Goal: Information Seeking & Learning: Learn about a topic

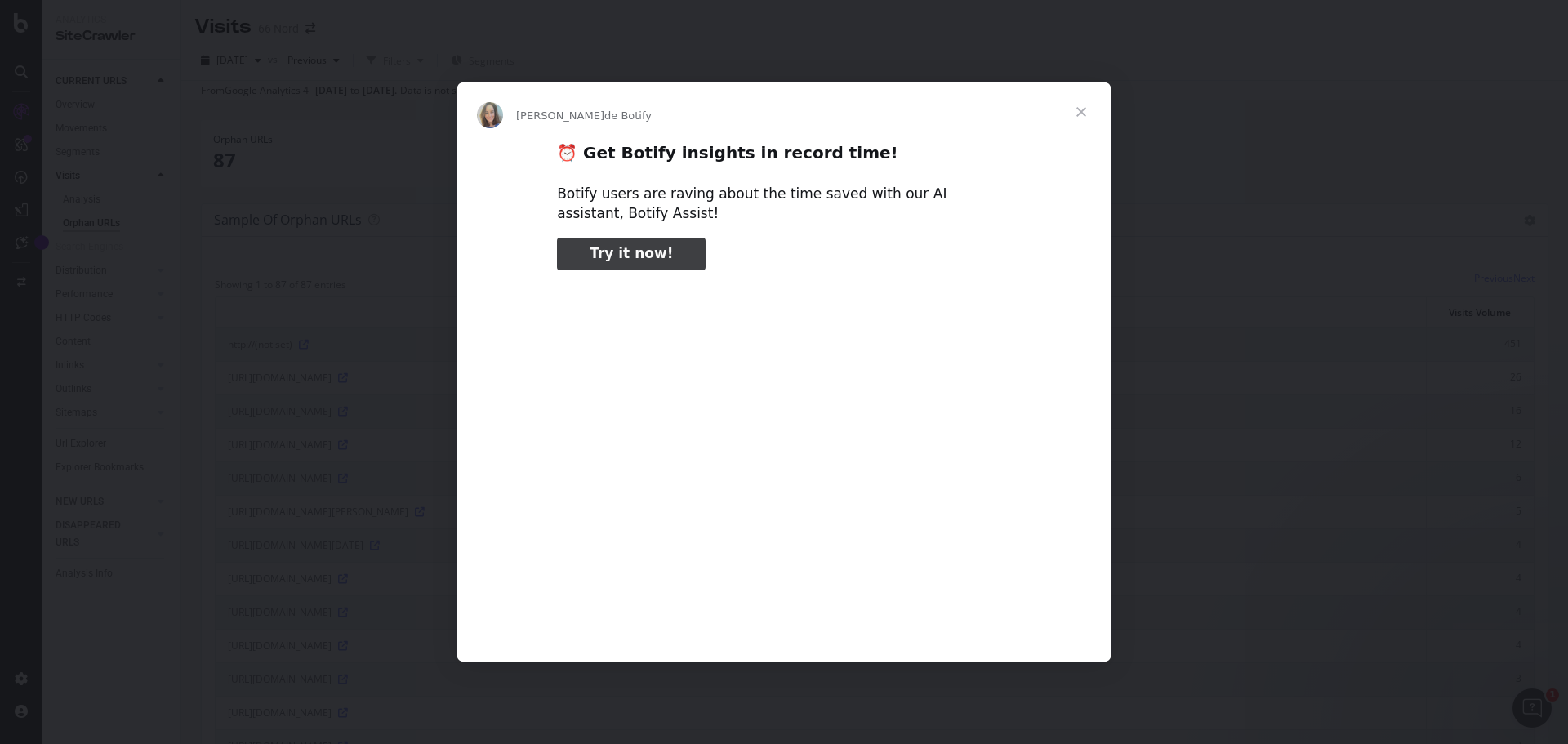
click at [1081, 108] on span "Fermer" at bounding box center [1081, 112] width 59 height 59
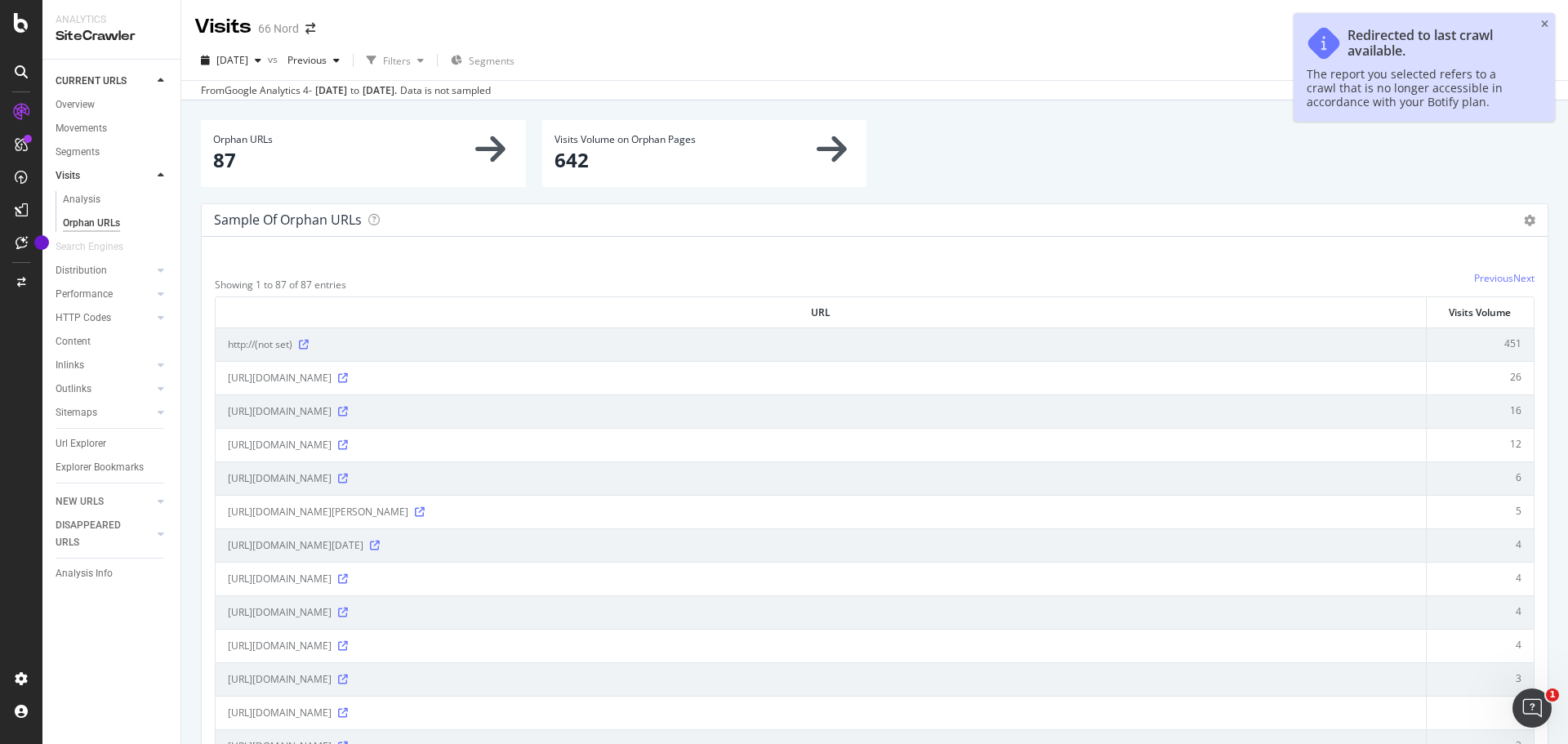
click at [1540, 24] on div "Redirected to last crawl available. The report you selected refers to a crawl t…" at bounding box center [1424, 67] width 261 height 109
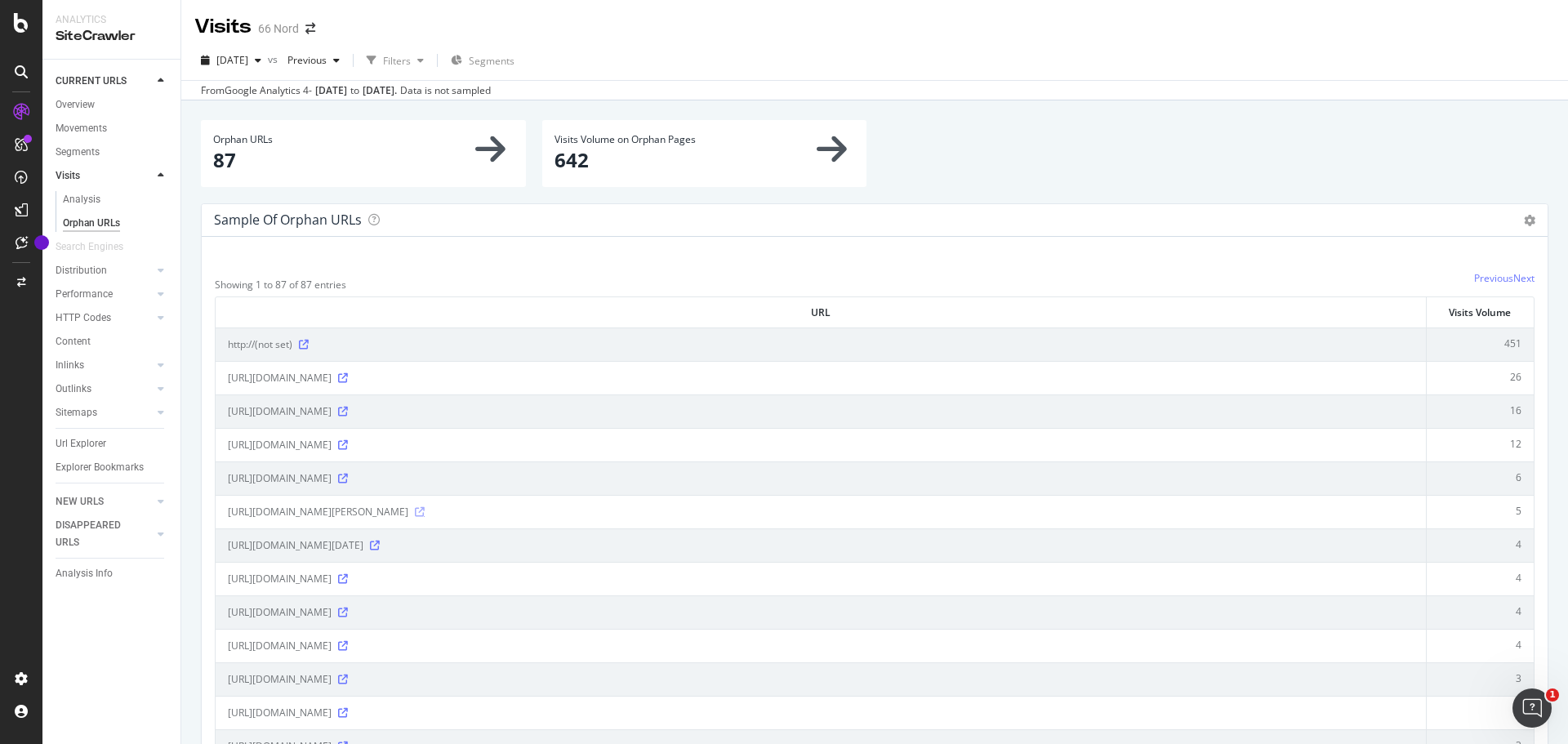
click at [424, 513] on icon at bounding box center [419, 511] width 9 height 9
click at [305, 345] on icon at bounding box center [304, 345] width 9 height 9
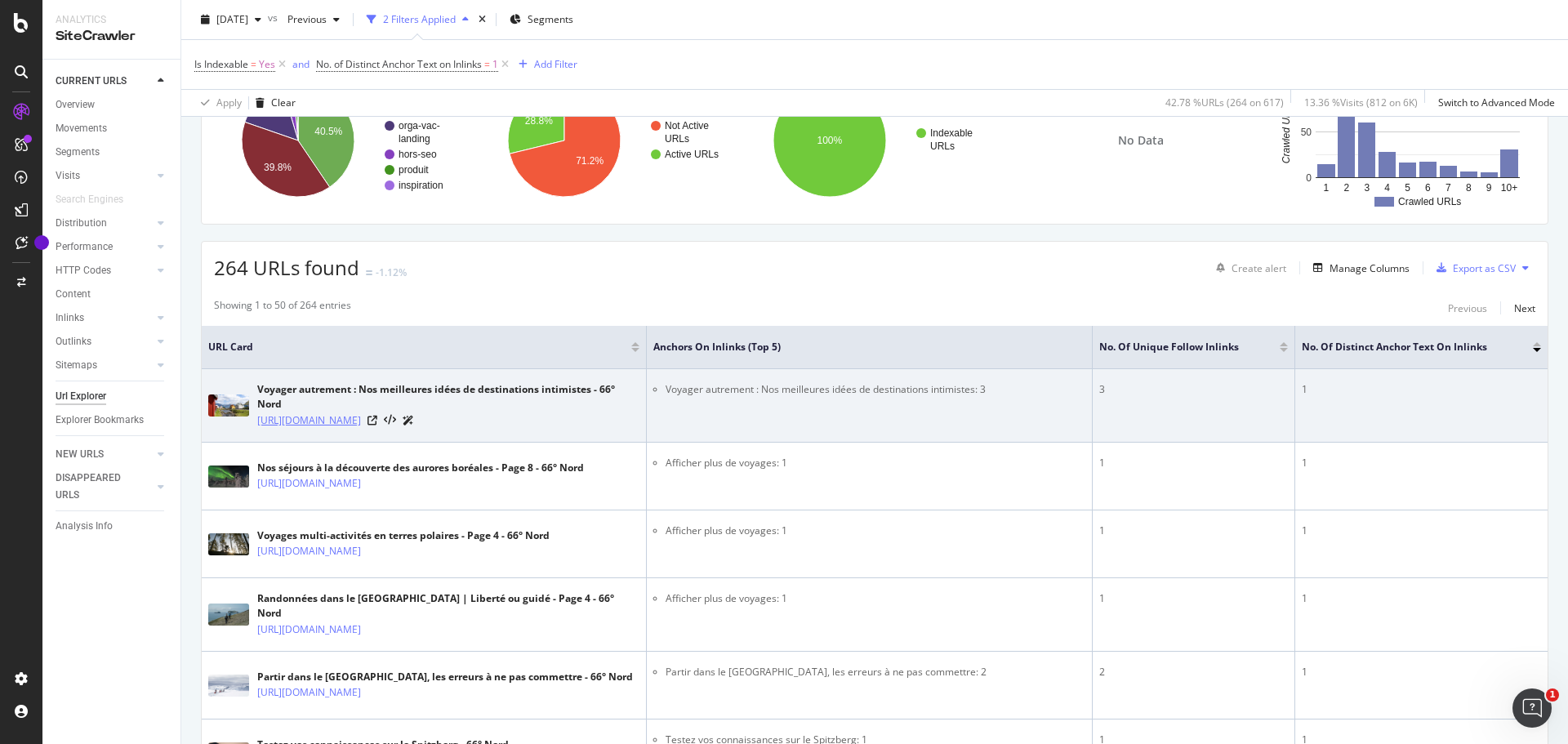
scroll to position [408, 0]
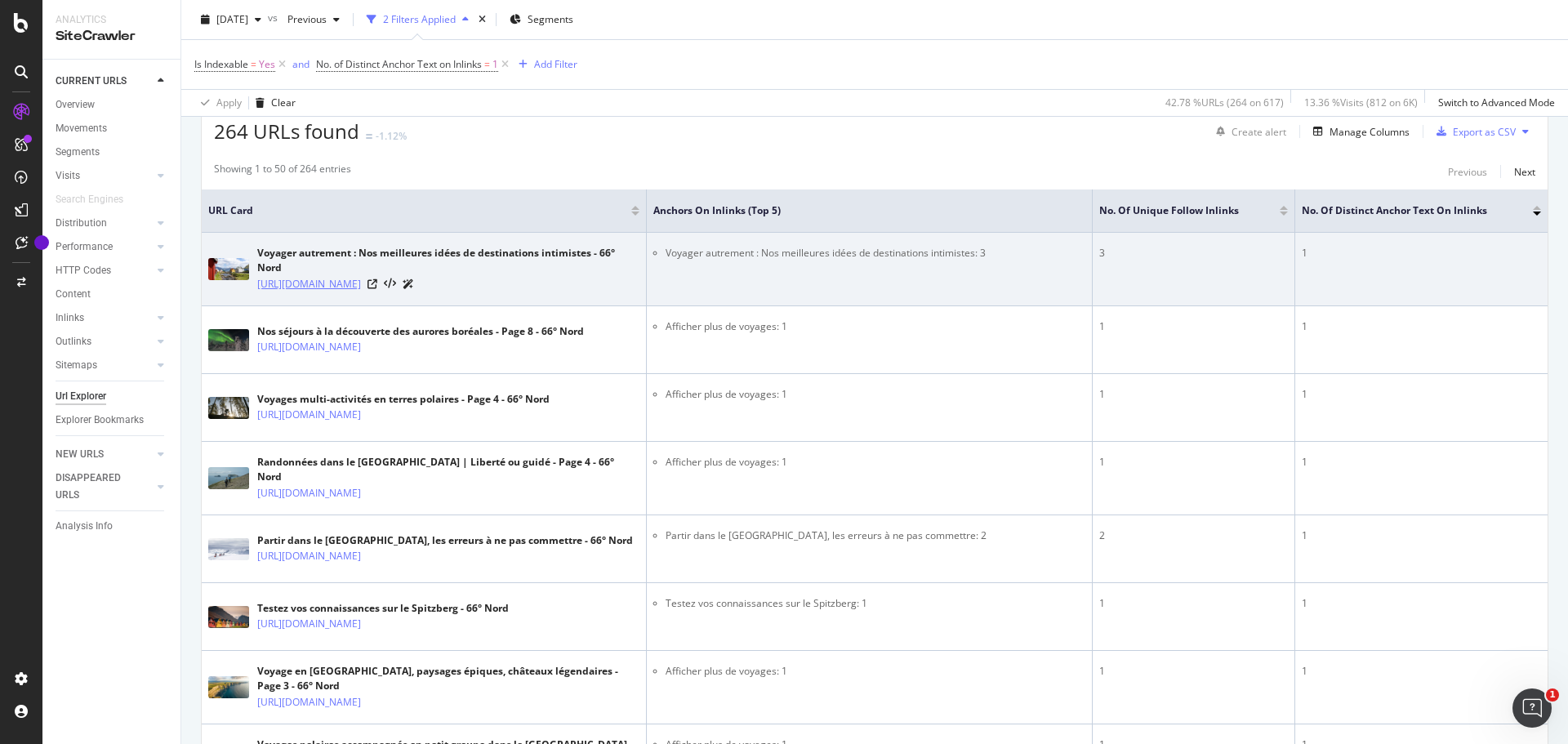
click at [361, 284] on link "https://www.66nord.com/blog/actus-polaires/voyager-autrement-nos-meilleures-ide…" at bounding box center [310, 283] width 104 height 16
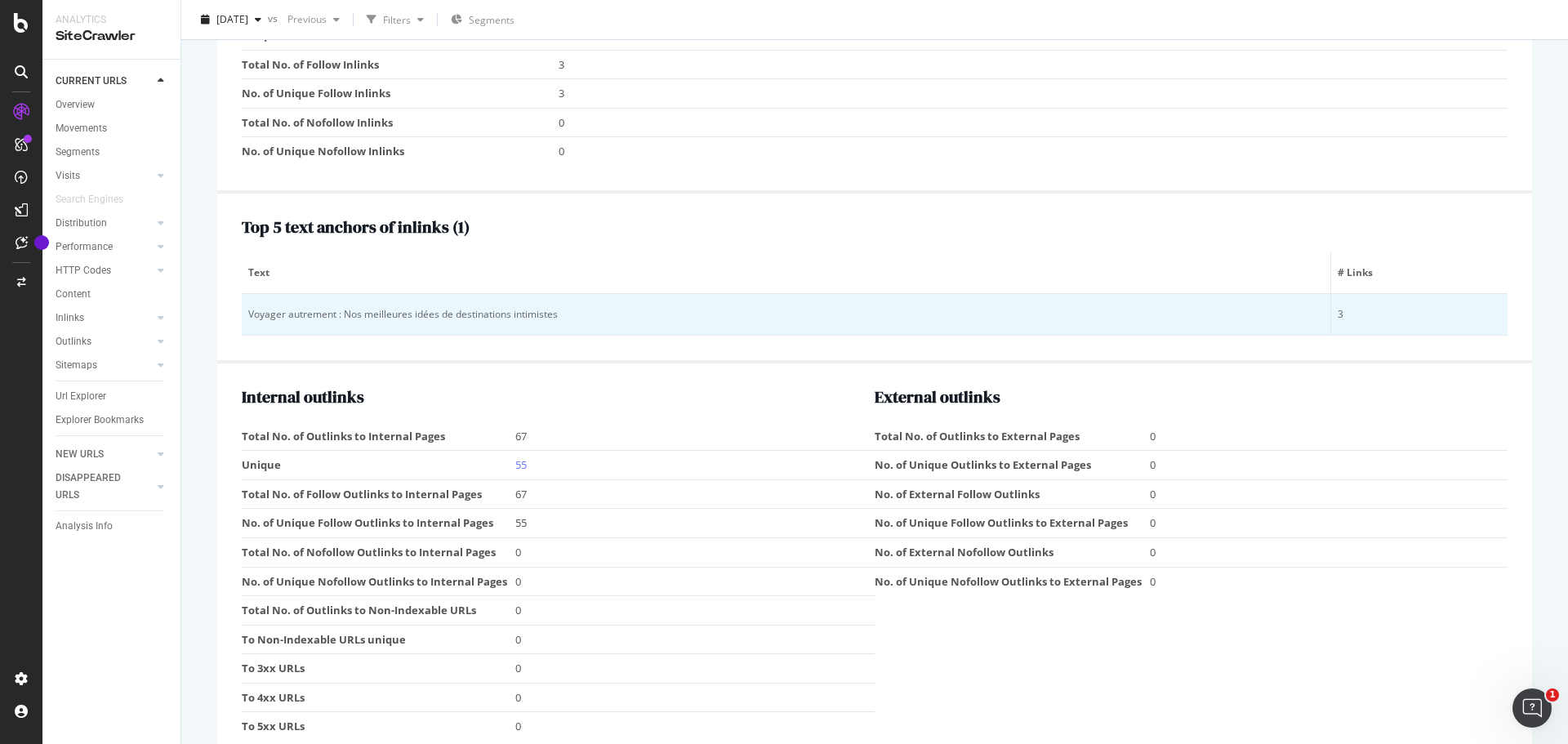
scroll to position [1889, 0]
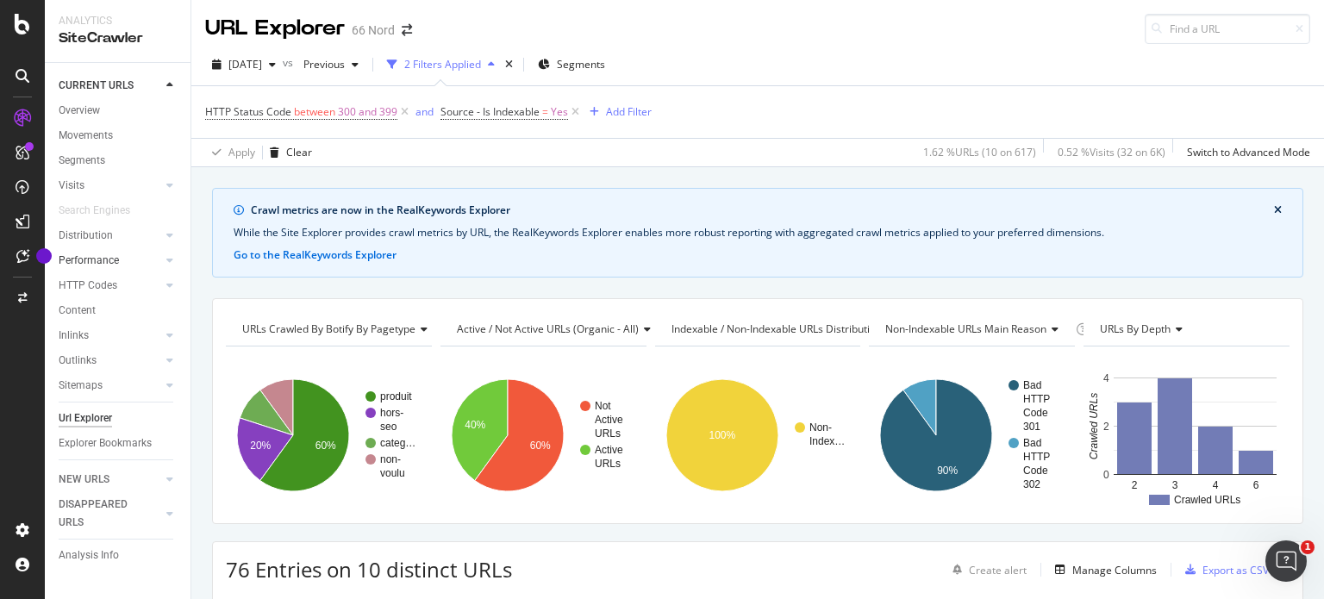
click at [138, 262] on link "Performance" at bounding box center [110, 261] width 103 height 18
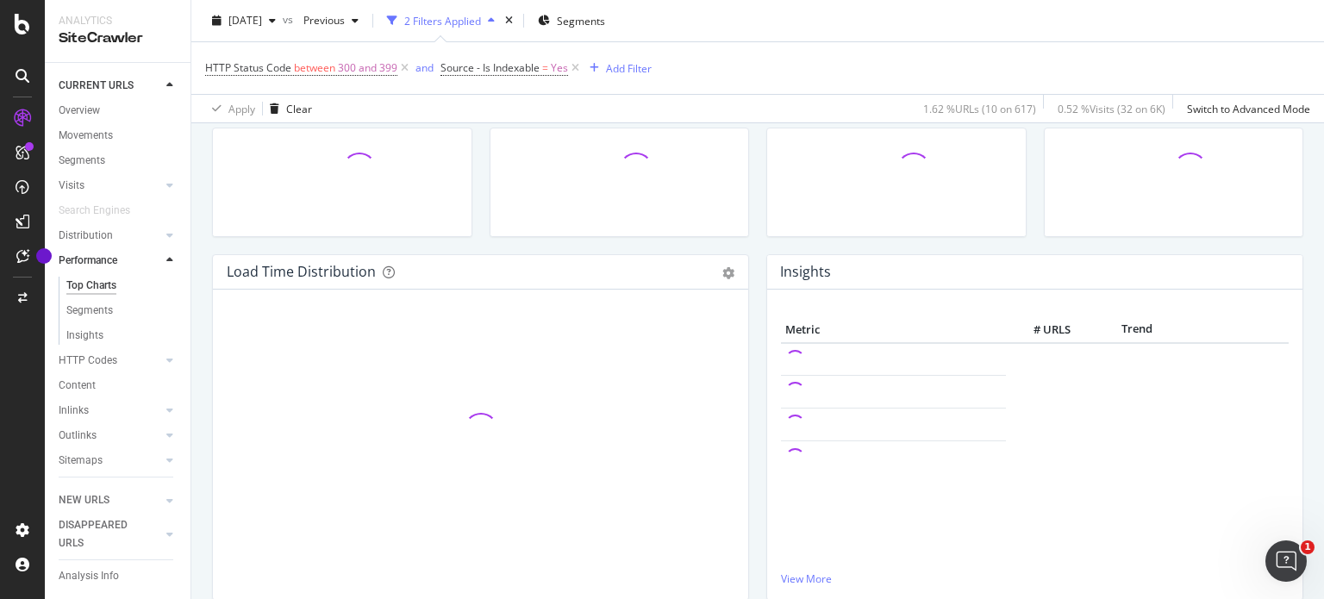
scroll to position [143, 0]
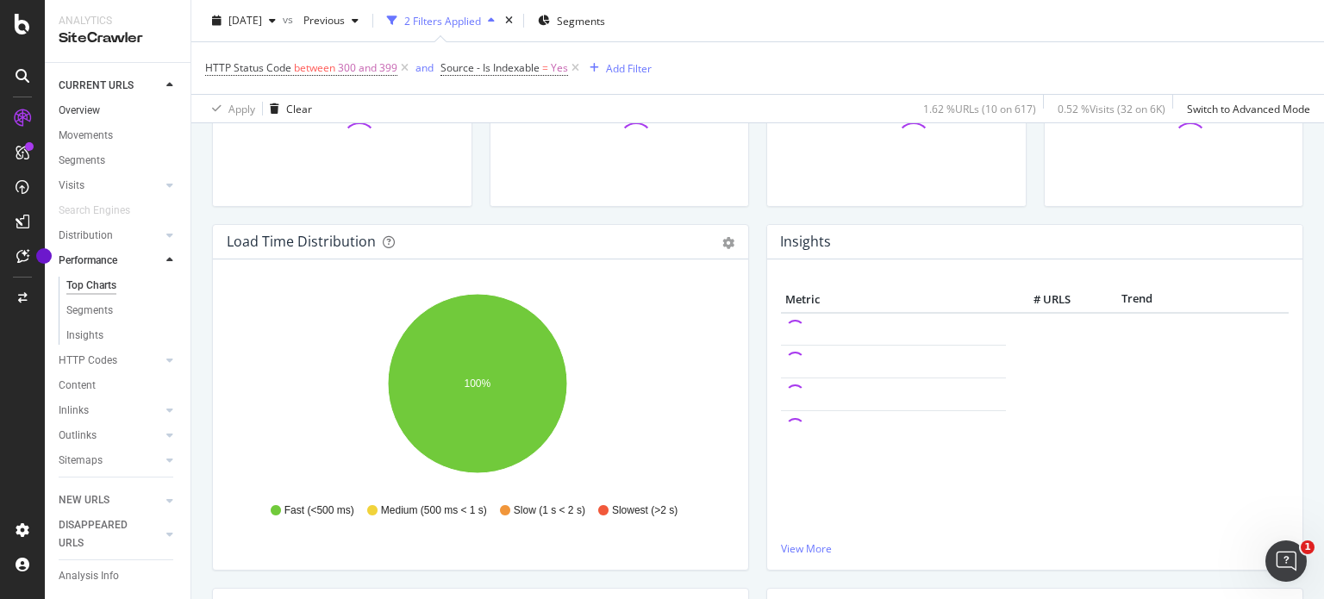
click at [103, 111] on link "Overview" at bounding box center [119, 111] width 120 height 18
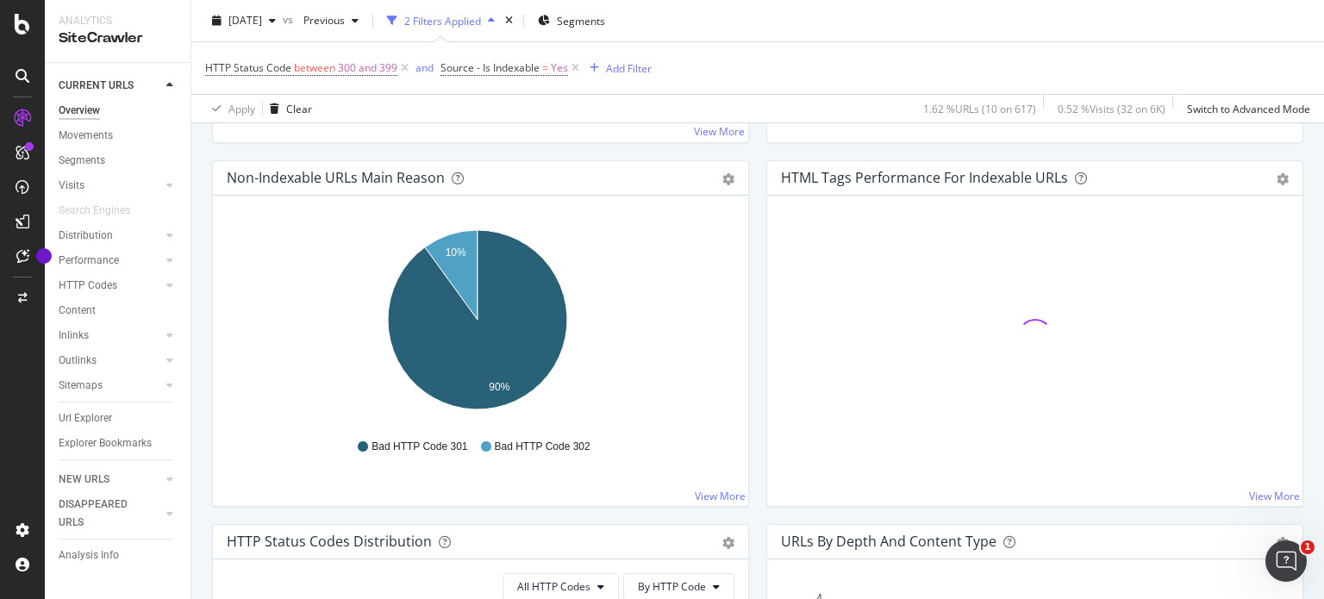
scroll to position [574, 0]
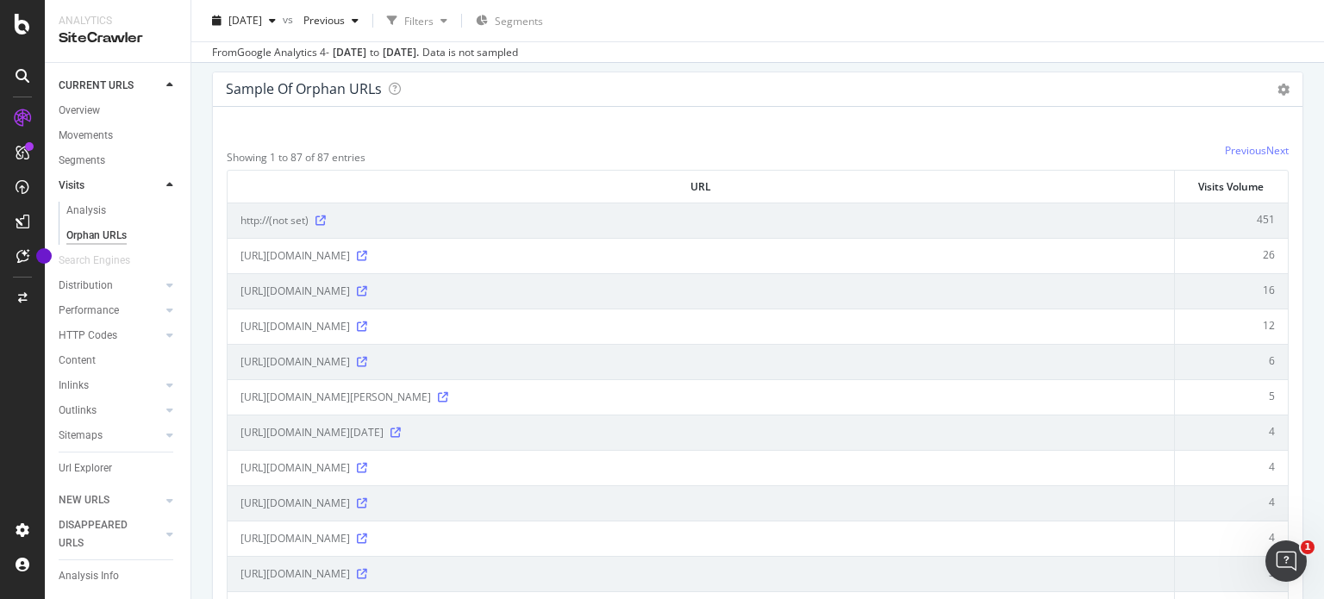
scroll to position [287, 0]
